Goal: Task Accomplishment & Management: Use online tool/utility

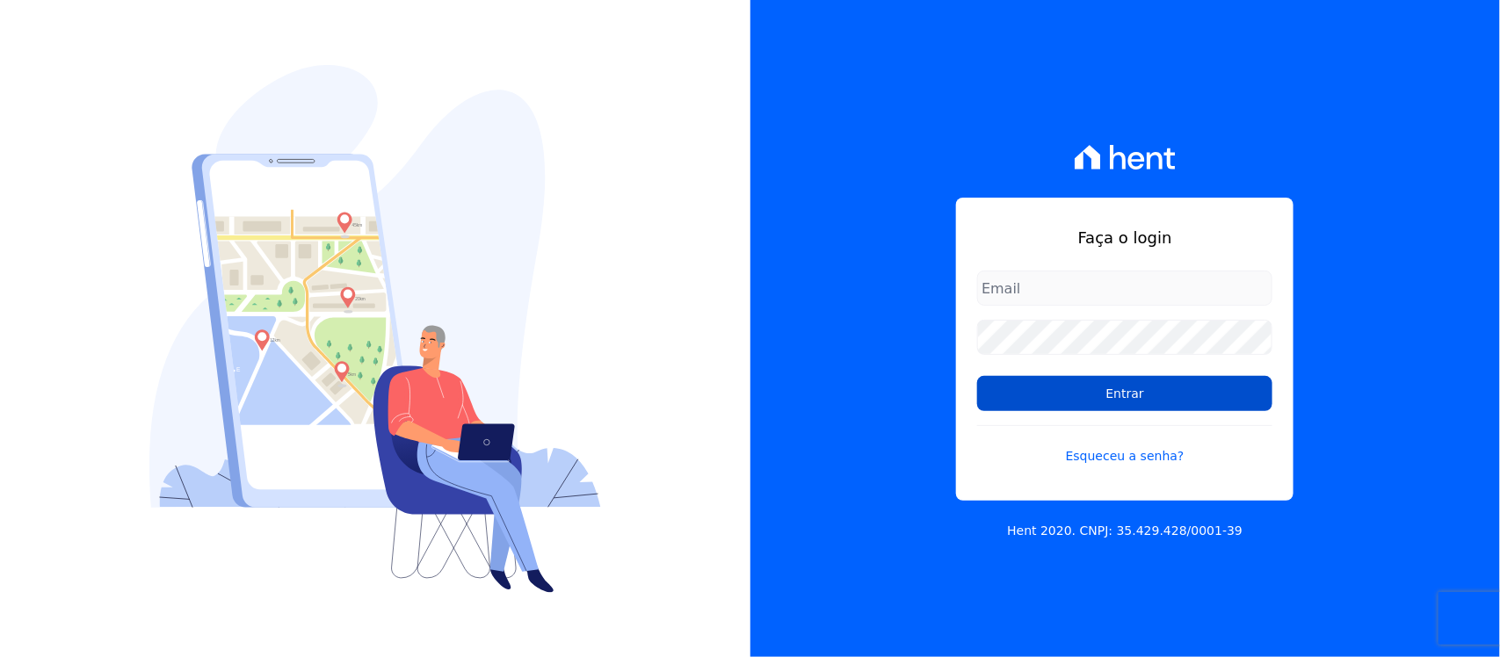
type input "[PERSON_NAME][EMAIL_ADDRESS][PERSON_NAME][DOMAIN_NAME]"
click at [1028, 400] on input "Entrar" at bounding box center [1124, 393] width 295 height 35
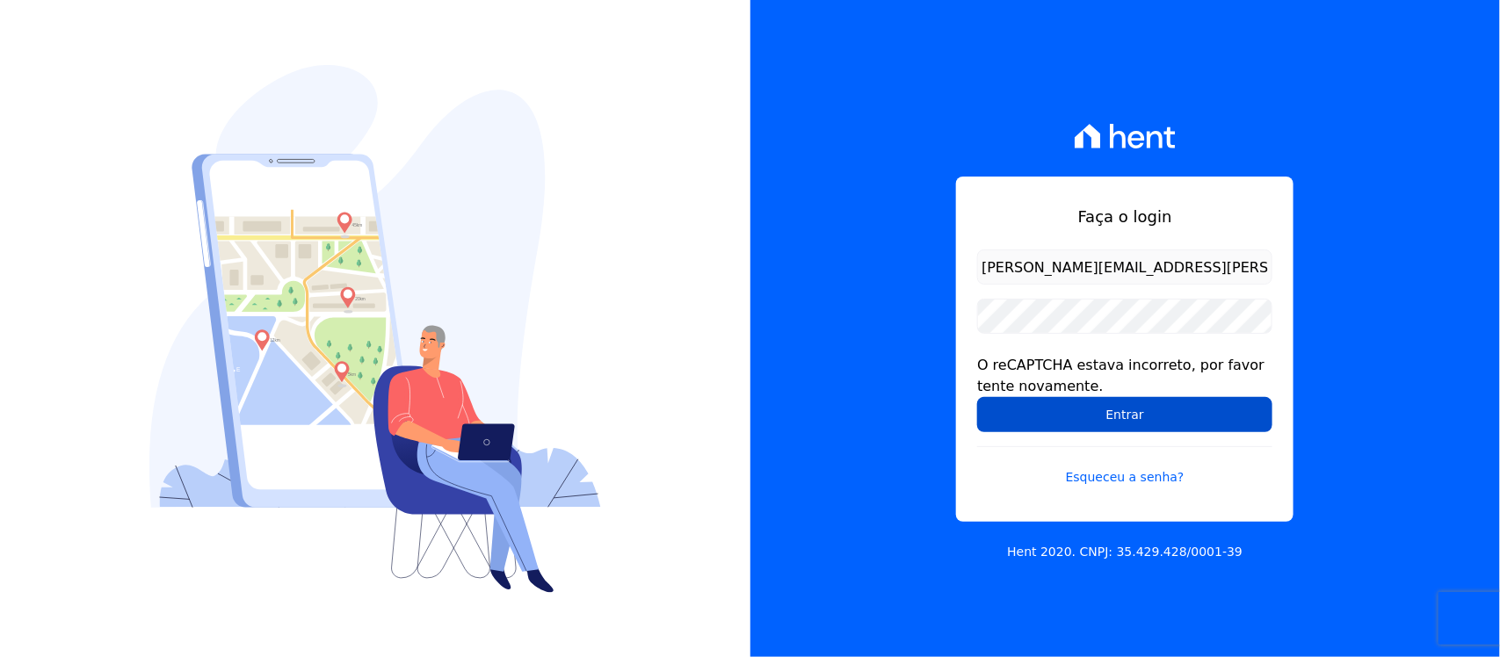
click at [1026, 417] on input "Entrar" at bounding box center [1124, 414] width 295 height 35
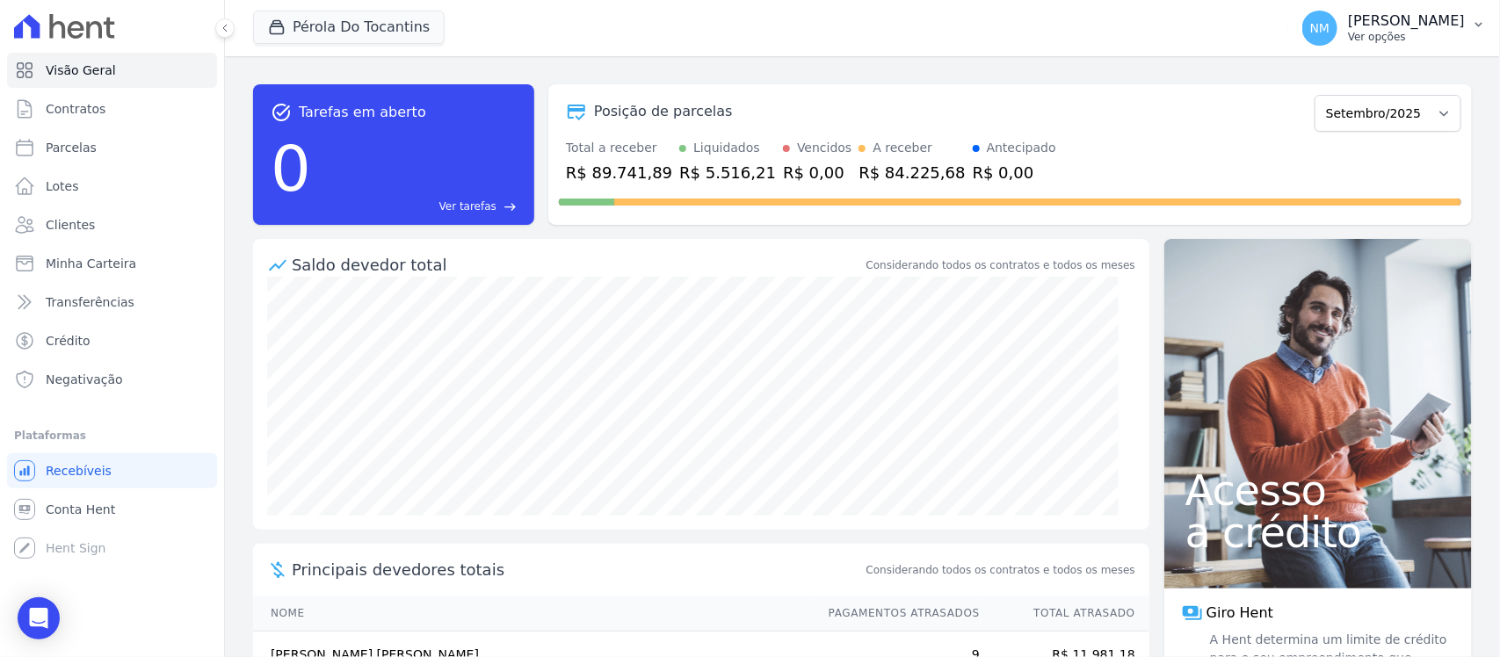
click at [1476, 23] on icon "button" at bounding box center [1478, 25] width 7 height 4
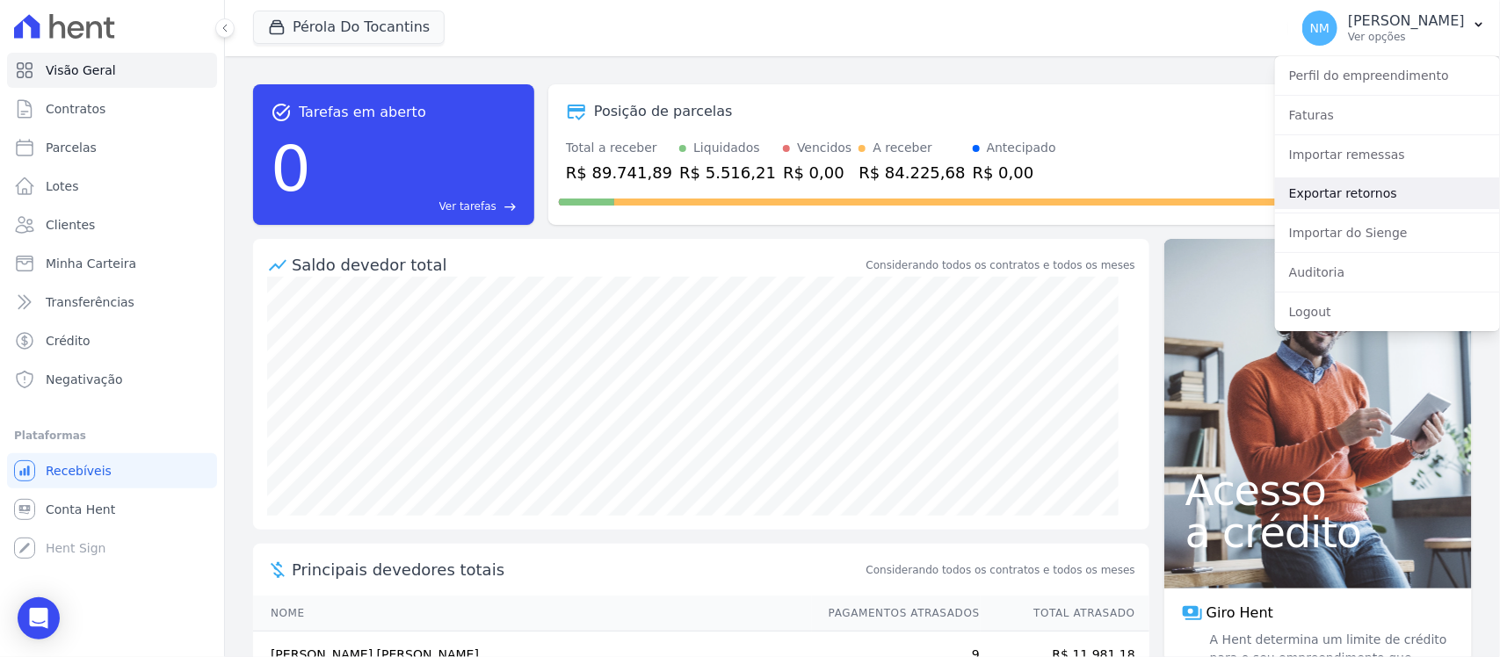
click at [1350, 186] on link "Exportar retornos" at bounding box center [1387, 193] width 225 height 32
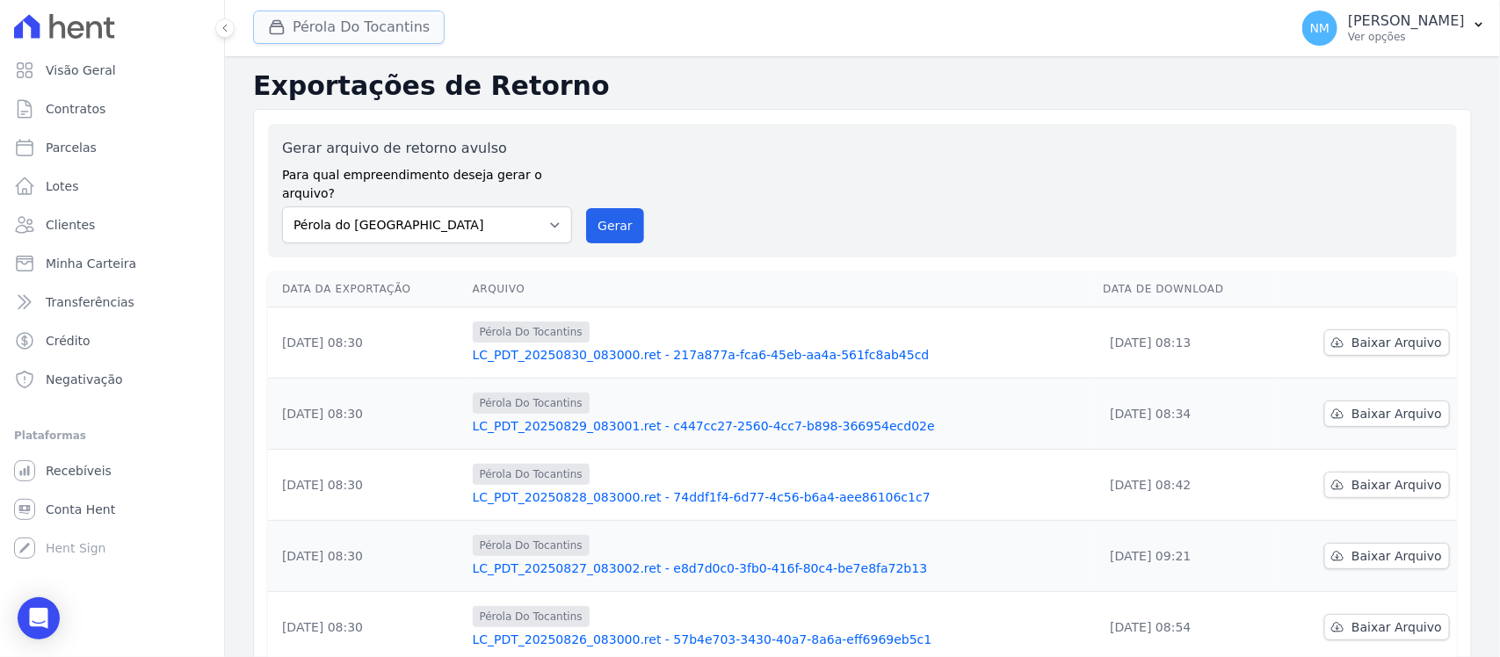
drag, startPoint x: 370, startPoint y: 33, endPoint x: 392, endPoint y: 69, distance: 41.4
click at [372, 33] on button "Pérola Do Tocantins" at bounding box center [349, 27] width 192 height 33
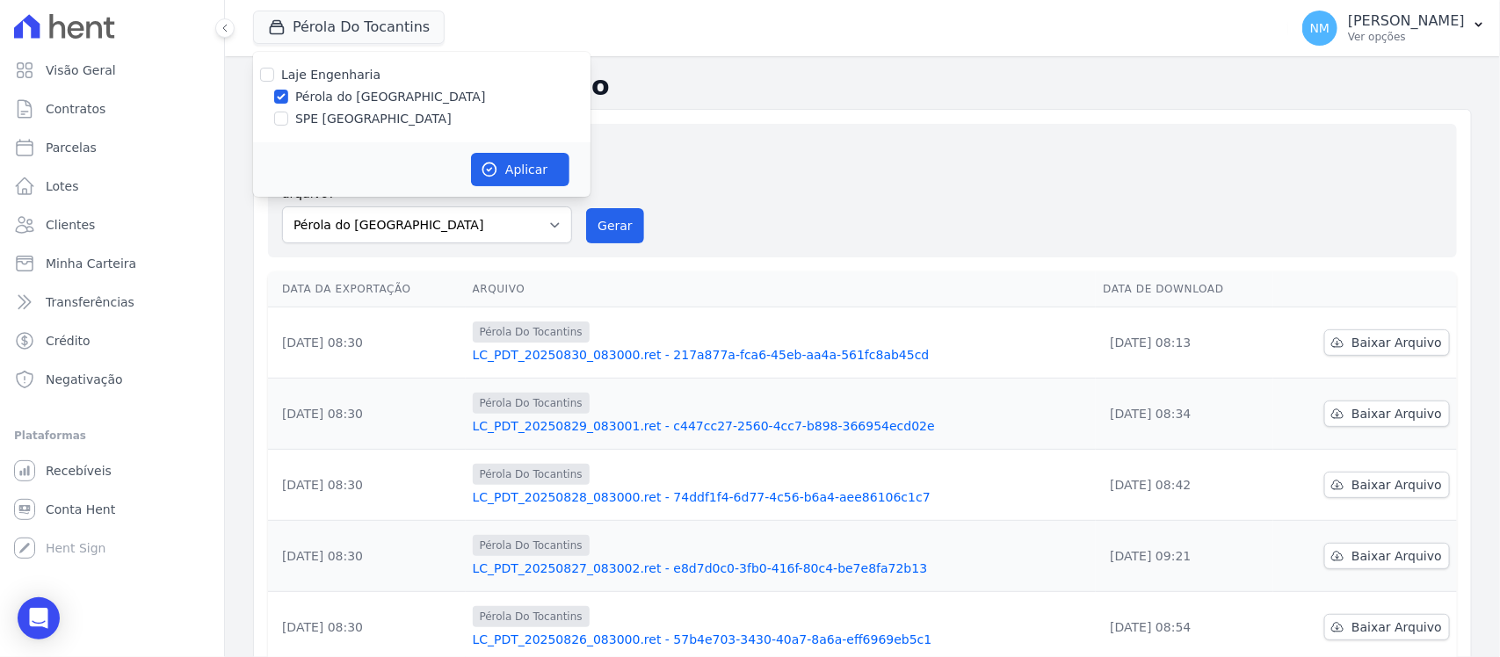
click at [365, 115] on label "SPE Montenegro" at bounding box center [373, 119] width 156 height 18
click at [288, 115] on input "SPE Montenegro" at bounding box center [281, 119] width 14 height 14
checkbox input "true"
drag, startPoint x: 372, startPoint y: 88, endPoint x: 418, endPoint y: 97, distance: 47.4
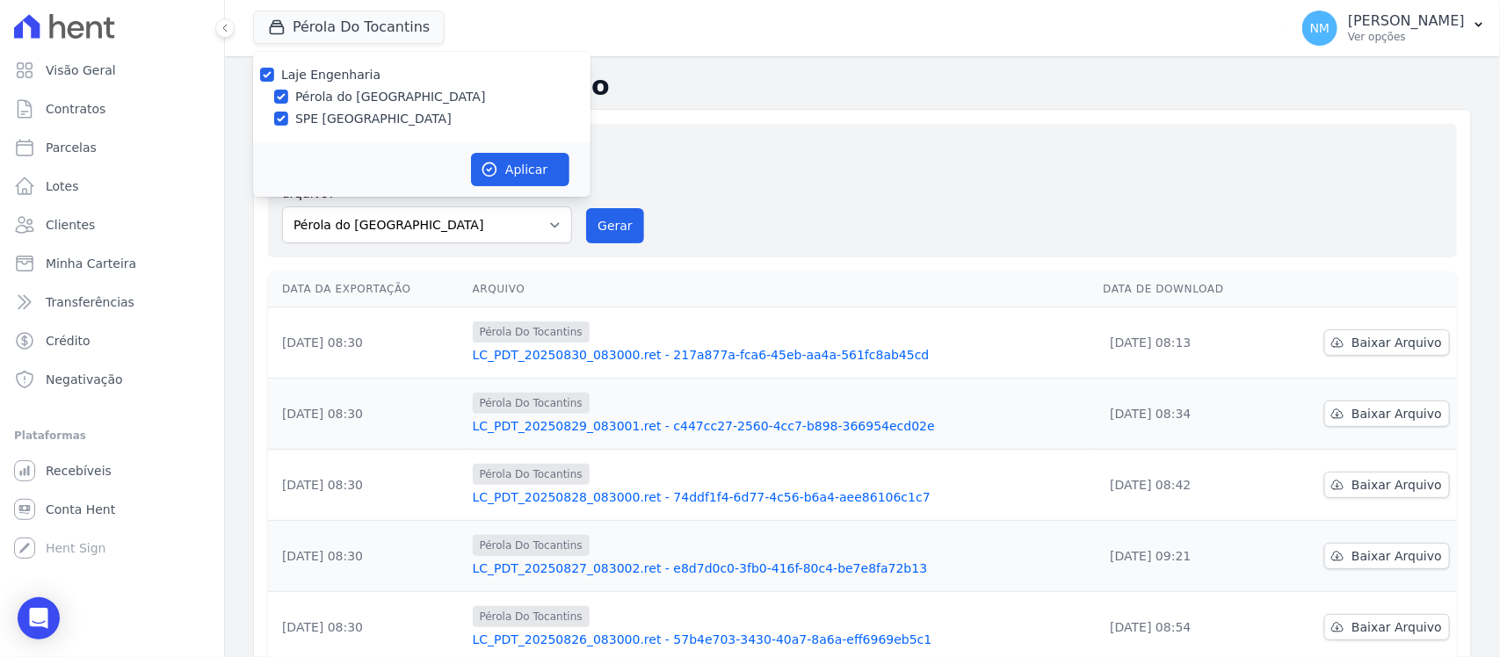
click at [374, 88] on label "Pérola do Tocantins" at bounding box center [390, 97] width 191 height 18
click at [288, 90] on input "Pérola do Tocantins" at bounding box center [281, 97] width 14 height 14
checkbox input "false"
drag, startPoint x: 532, startPoint y: 161, endPoint x: 573, endPoint y: 170, distance: 42.2
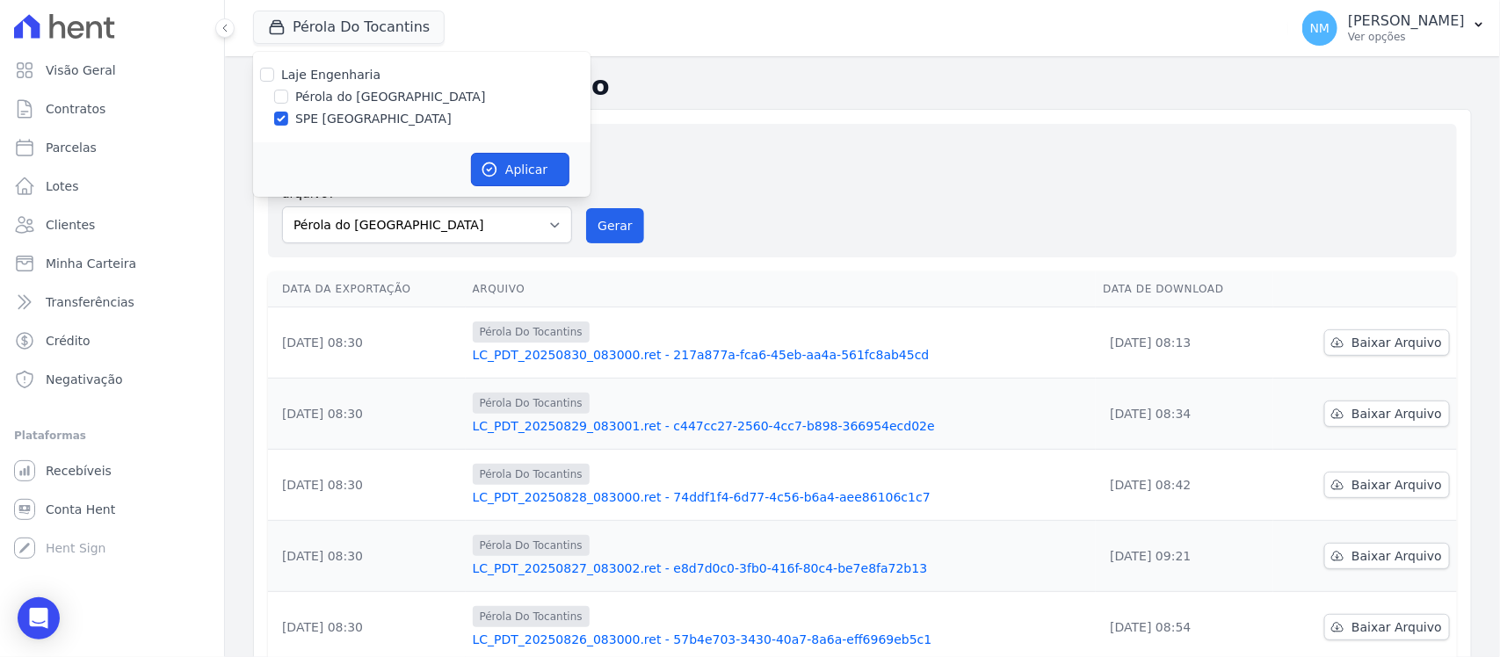
click at [539, 163] on button "Aplicar" at bounding box center [520, 169] width 98 height 33
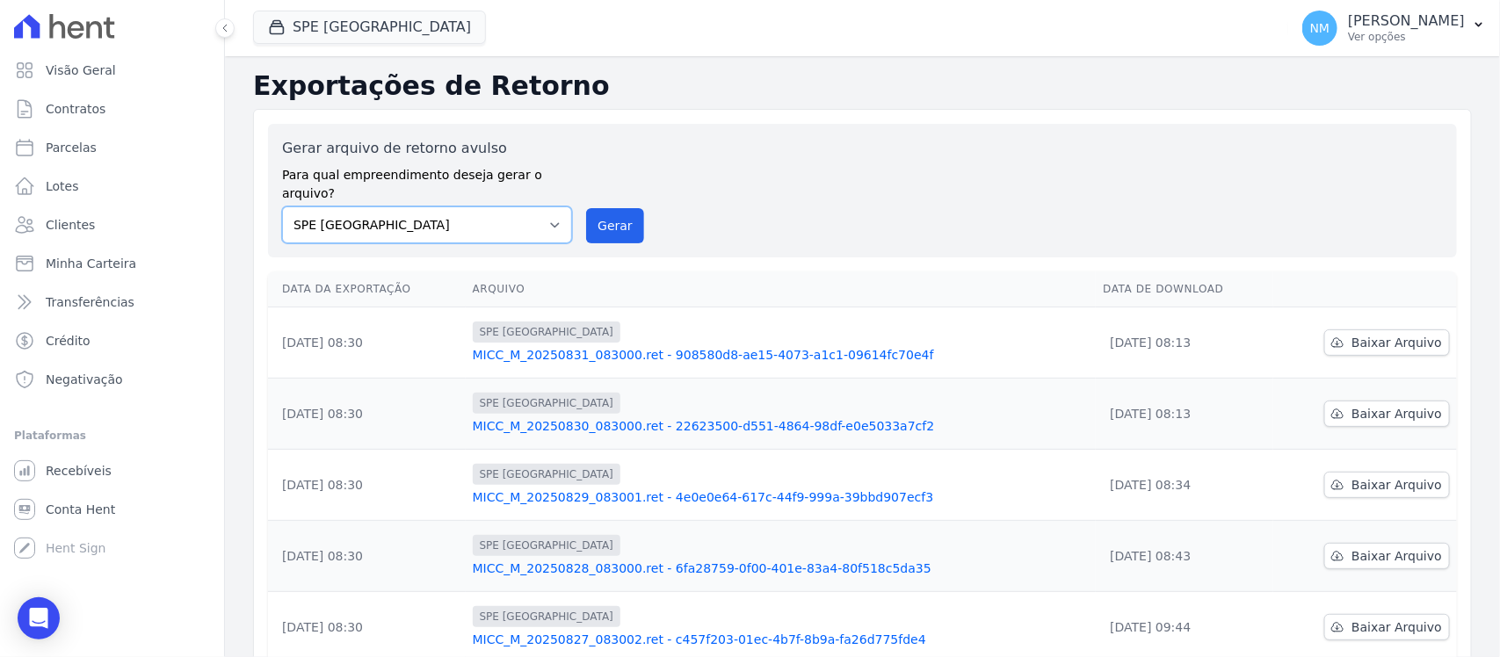
click at [555, 206] on select "Pérola do Tocantins SPE Montenegro" at bounding box center [427, 224] width 290 height 37
